Goal: Task Accomplishment & Management: Use online tool/utility

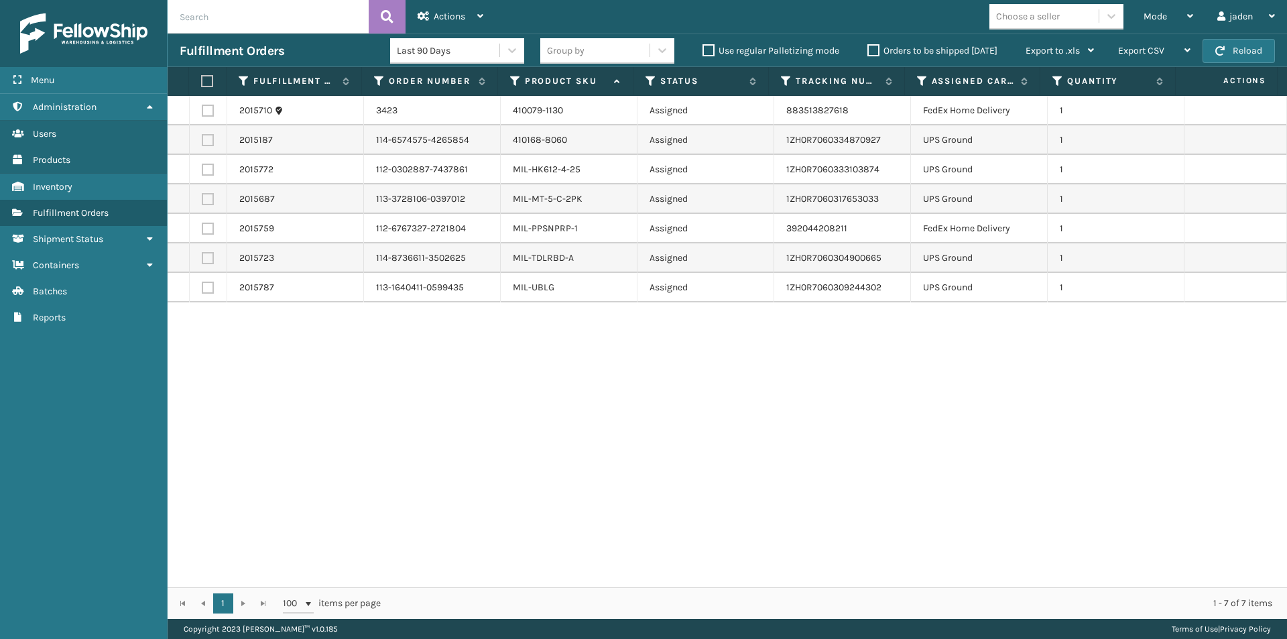
click at [874, 56] on div "Orders to be shipped [DATE]" at bounding box center [935, 51] width 158 height 16
click at [868, 43] on input "Orders to be shipped [DATE]" at bounding box center [868, 47] width 1 height 9
click at [871, 48] on label "Orders to be shipped [DATE]" at bounding box center [933, 50] width 130 height 11
click at [868, 48] on input "Orders to be shipped [DATE]" at bounding box center [868, 47] width 1 height 9
click at [1174, 19] on div "Mode" at bounding box center [1169, 17] width 50 height 34
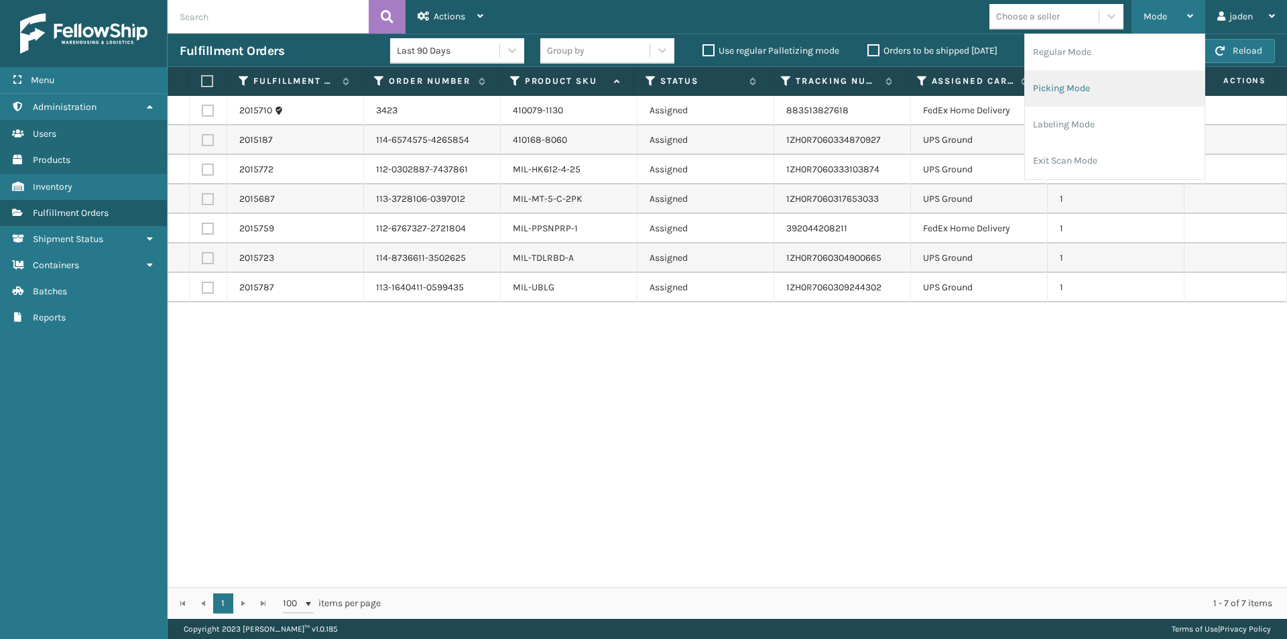
click at [1086, 101] on li "Picking Mode" at bounding box center [1115, 88] width 180 height 36
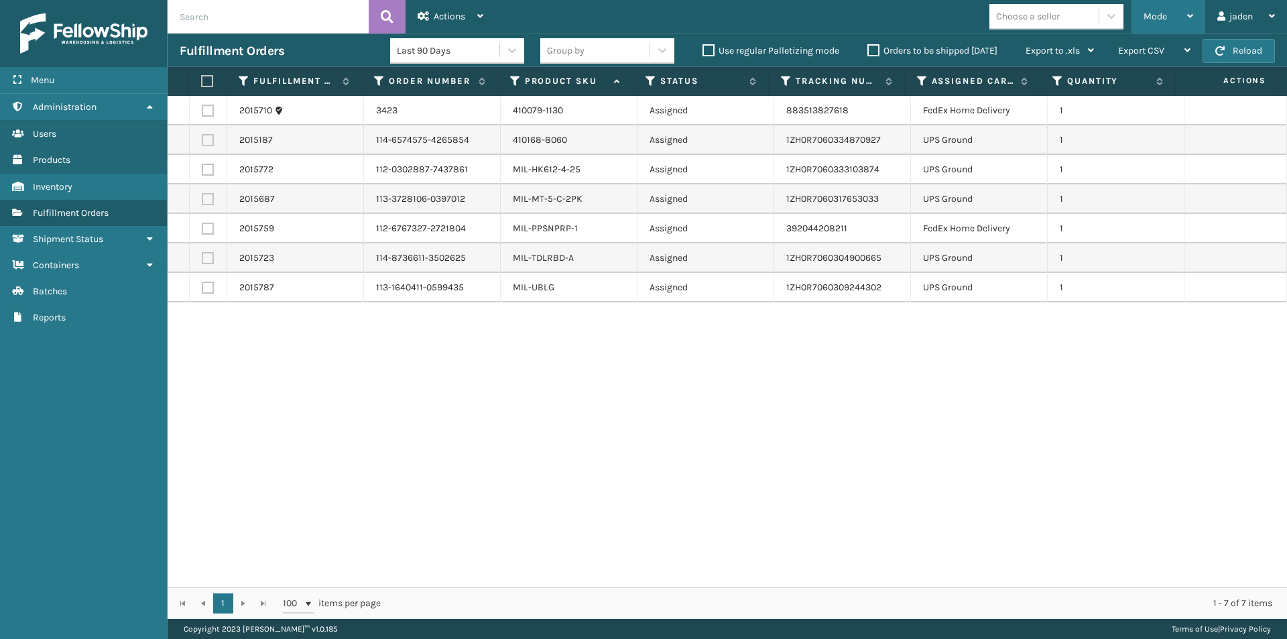
click at [1157, 18] on span "Mode" at bounding box center [1155, 16] width 23 height 11
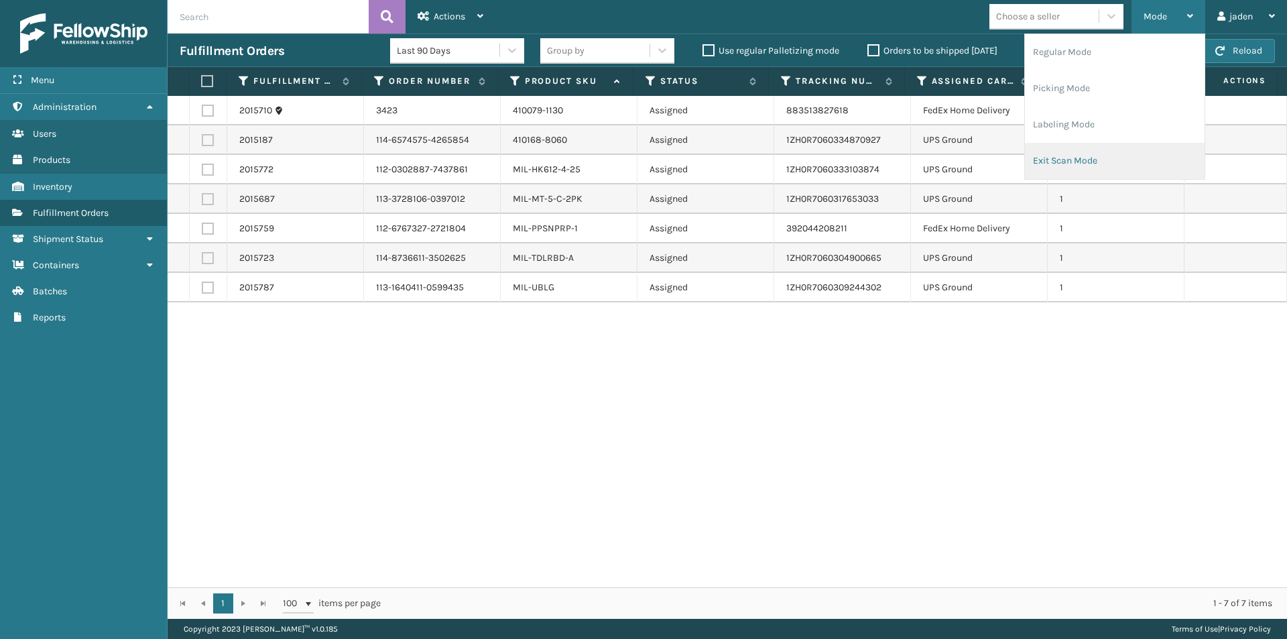
click at [1102, 150] on li "Exit Scan Mode" at bounding box center [1115, 161] width 180 height 36
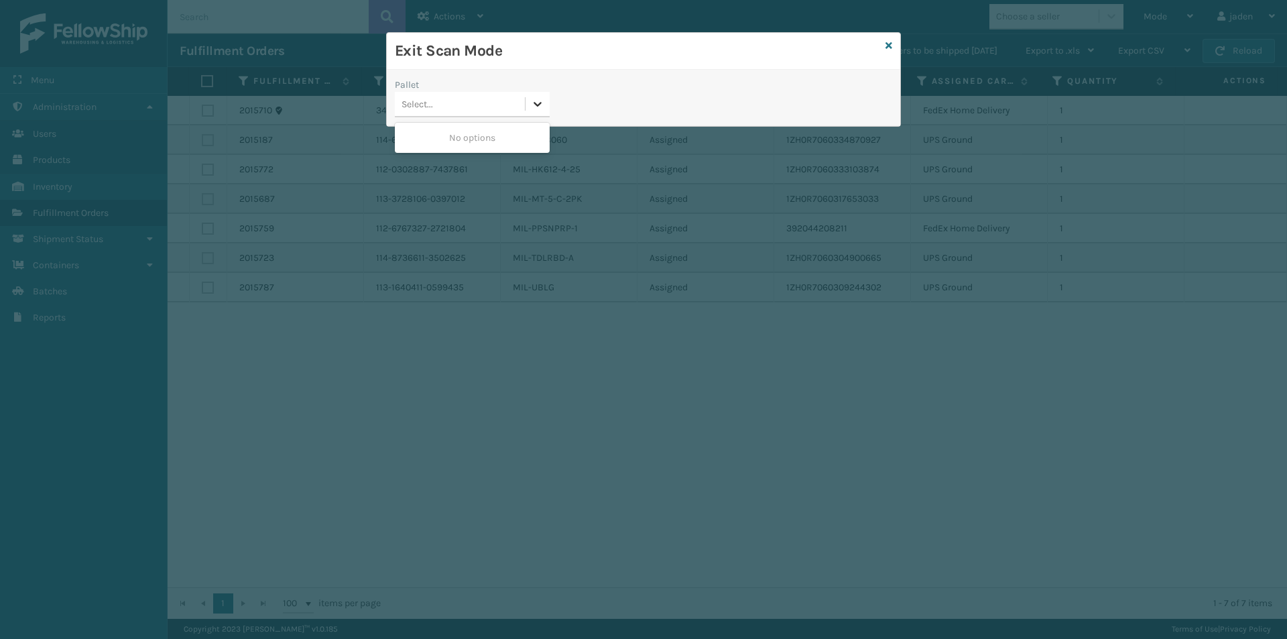
click at [542, 101] on icon at bounding box center [537, 103] width 13 height 13
click at [890, 45] on icon at bounding box center [889, 45] width 7 height 9
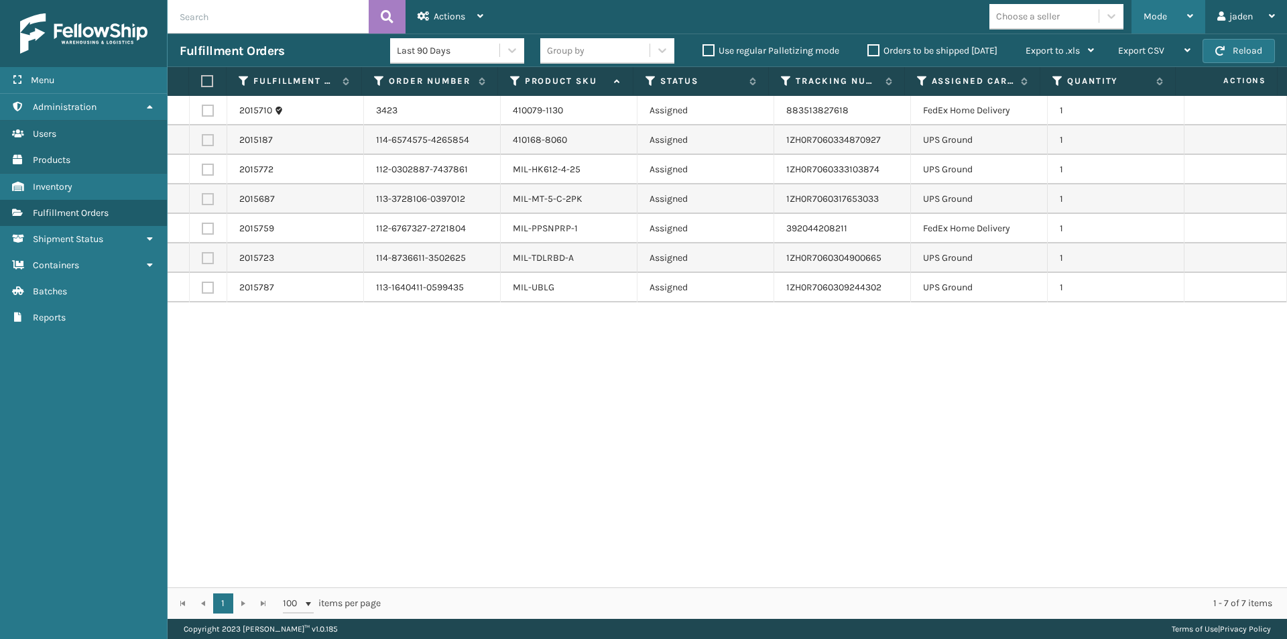
click at [1177, 13] on div "Mode" at bounding box center [1169, 17] width 50 height 34
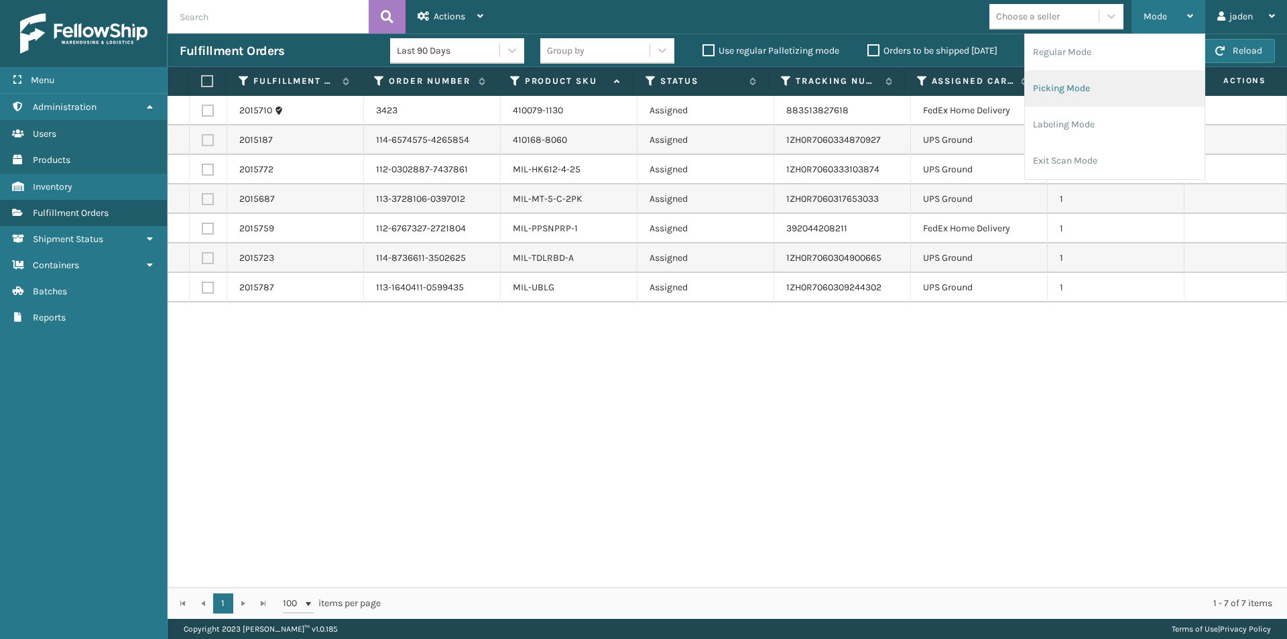
click at [1114, 71] on li "Picking Mode" at bounding box center [1115, 88] width 180 height 36
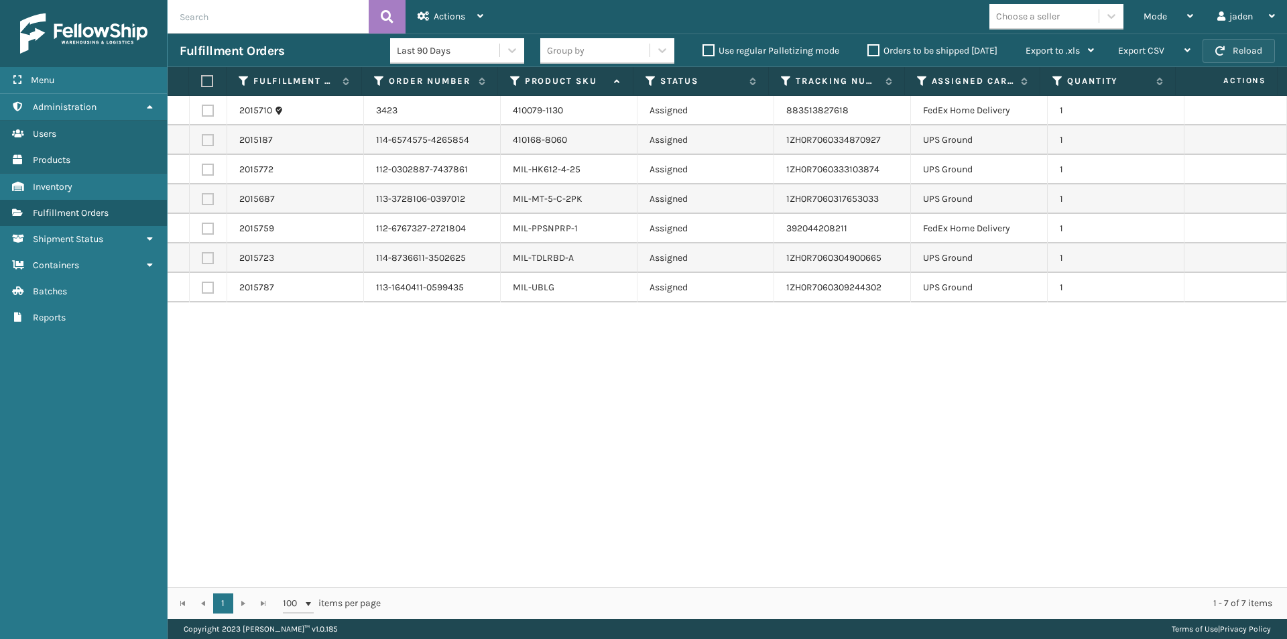
click at [1226, 51] on button "Reload" at bounding box center [1239, 51] width 72 height 24
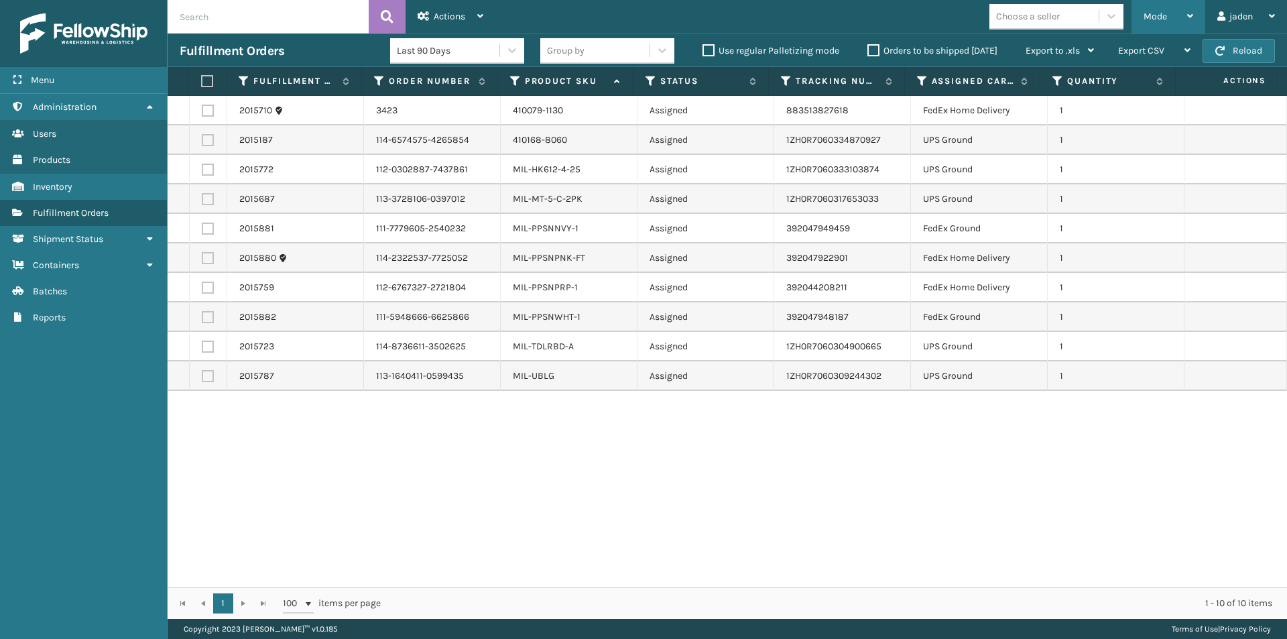
drag, startPoint x: 1157, startPoint y: 9, endPoint x: 1150, endPoint y: 20, distance: 13.0
click at [1157, 11] on div "Mode" at bounding box center [1169, 17] width 50 height 34
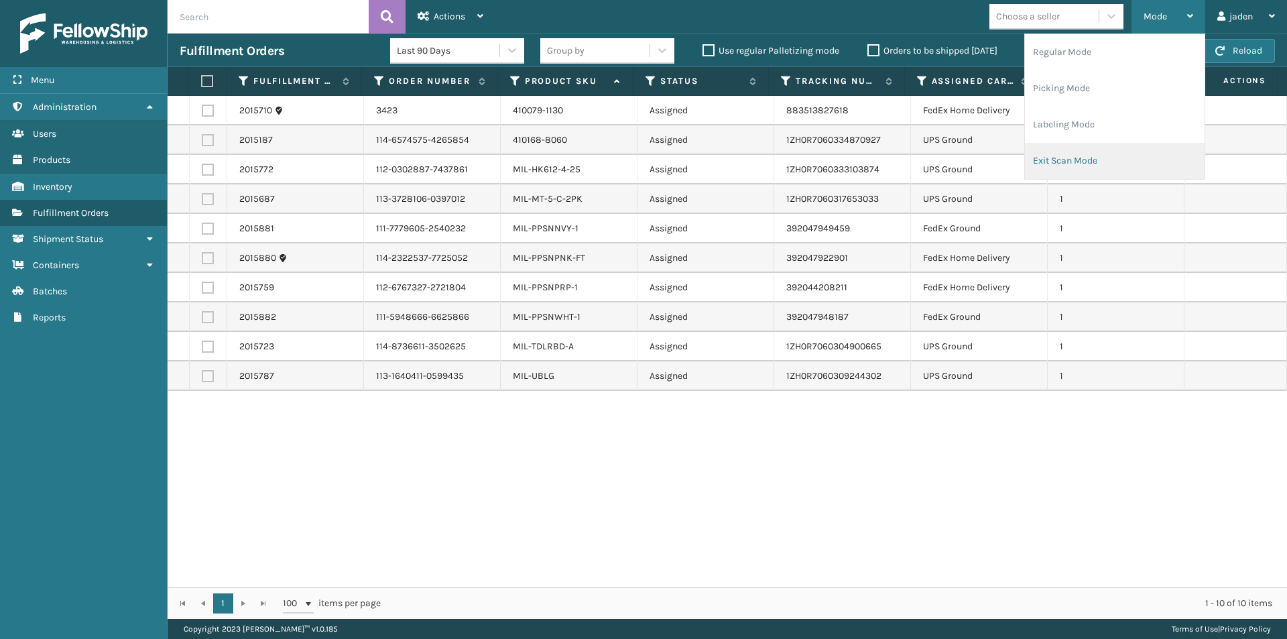
click at [1081, 155] on li "Exit Scan Mode" at bounding box center [1115, 161] width 180 height 36
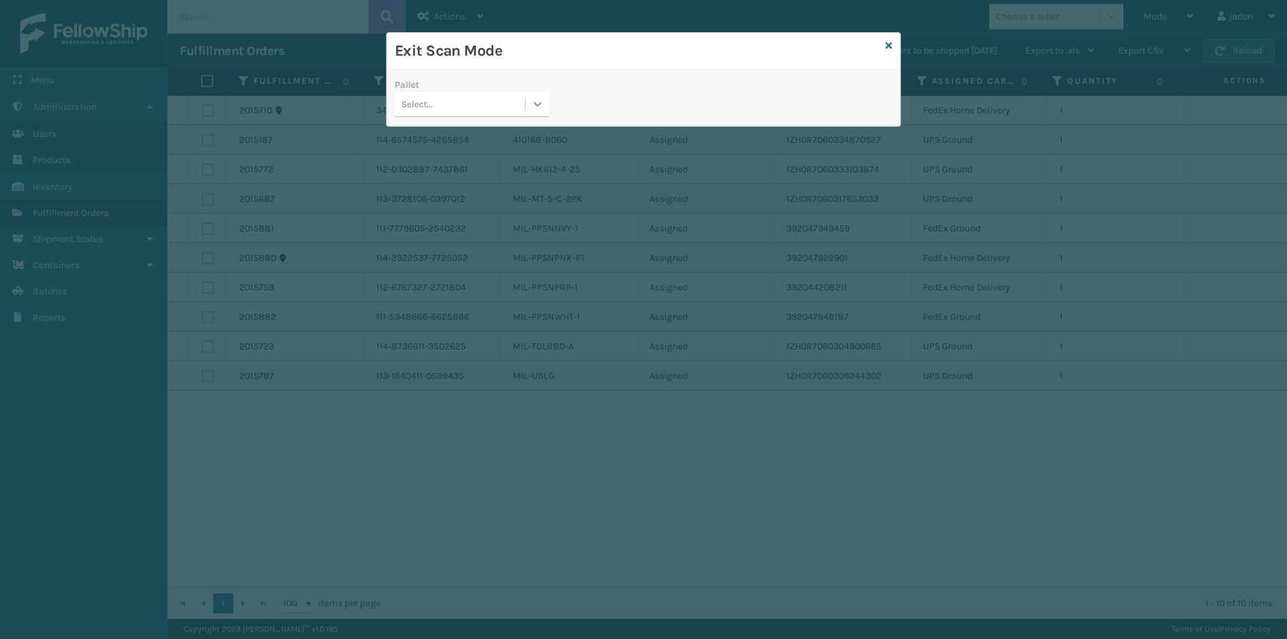
click at [546, 113] on div at bounding box center [538, 104] width 24 height 24
drag, startPoint x: 520, startPoint y: 139, endPoint x: 951, endPoint y: 55, distance: 439.2
click at [522, 139] on div "No options" at bounding box center [472, 137] width 155 height 25
click at [884, 44] on div "Exit Scan Mode" at bounding box center [644, 51] width 514 height 37
click at [887, 48] on icon at bounding box center [889, 45] width 7 height 9
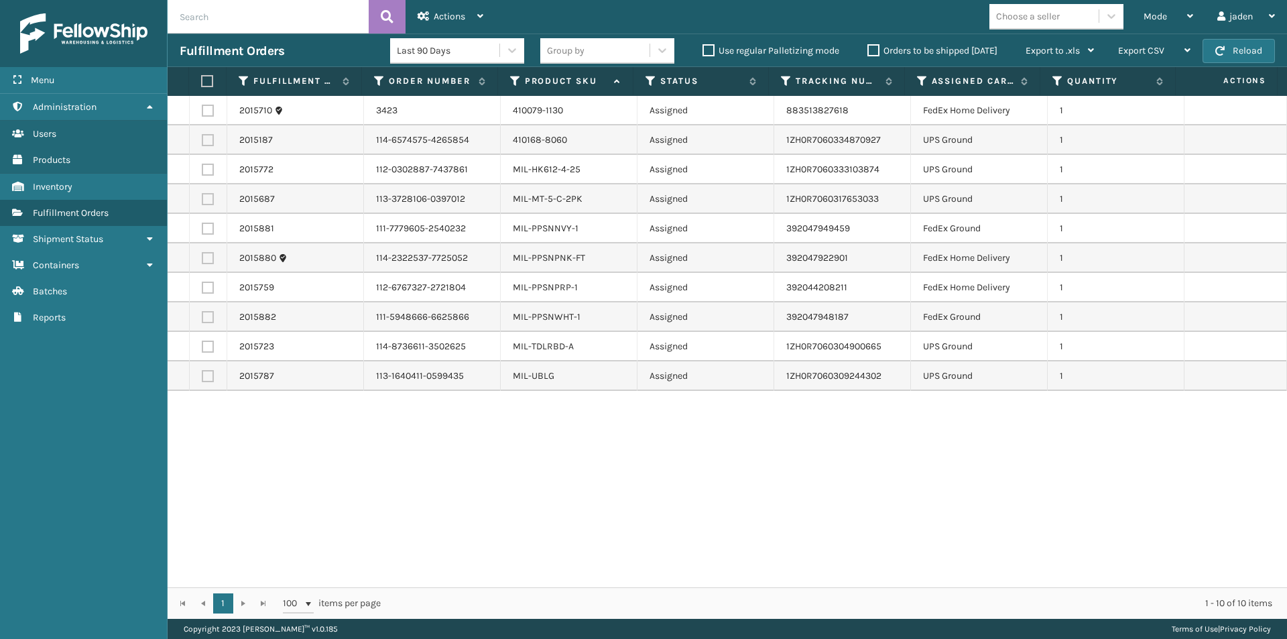
click at [866, 60] on div "Last 90 Days Group by Use regular Palletizing mode Orders to be shipped [DATE] …" at bounding box center [748, 51] width 716 height 34
click at [876, 48] on label "Orders to be shipped [DATE]" at bounding box center [933, 50] width 130 height 11
click at [876, 52] on label "Orders to be shipped [DATE]" at bounding box center [933, 50] width 130 height 11
click at [868, 52] on input "Orders to be shipped [DATE]" at bounding box center [868, 47] width 1 height 9
click at [1263, 41] on button "Reload" at bounding box center [1239, 51] width 72 height 24
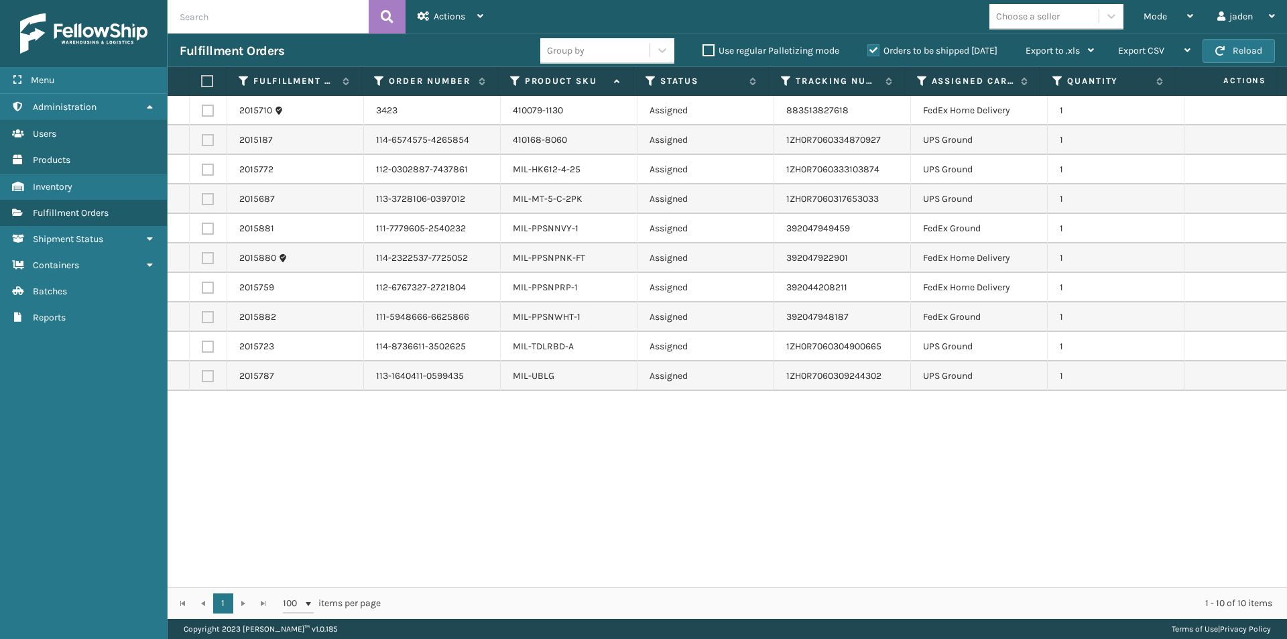
click at [868, 47] on label "Orders to be shipped [DATE]" at bounding box center [933, 50] width 130 height 11
click at [868, 47] on input "Orders to be shipped [DATE]" at bounding box center [868, 47] width 1 height 9
click at [1153, 16] on span "Mode" at bounding box center [1155, 16] width 23 height 11
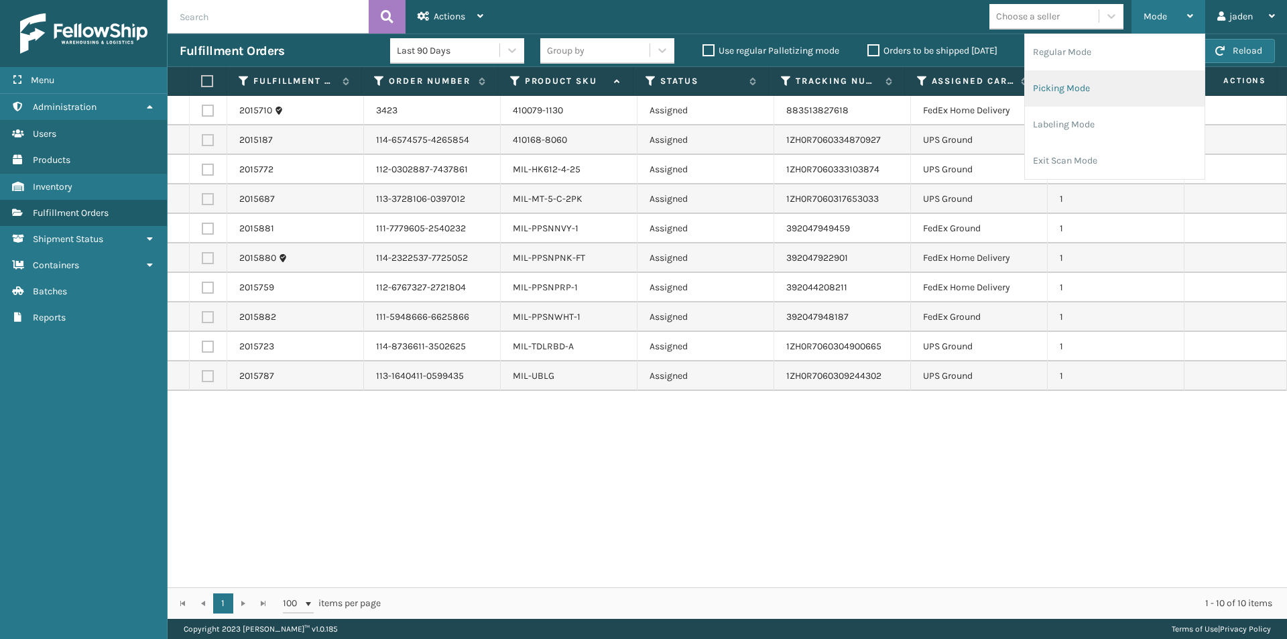
click at [1079, 93] on li "Picking Mode" at bounding box center [1115, 88] width 180 height 36
